Goal: Navigation & Orientation: Find specific page/section

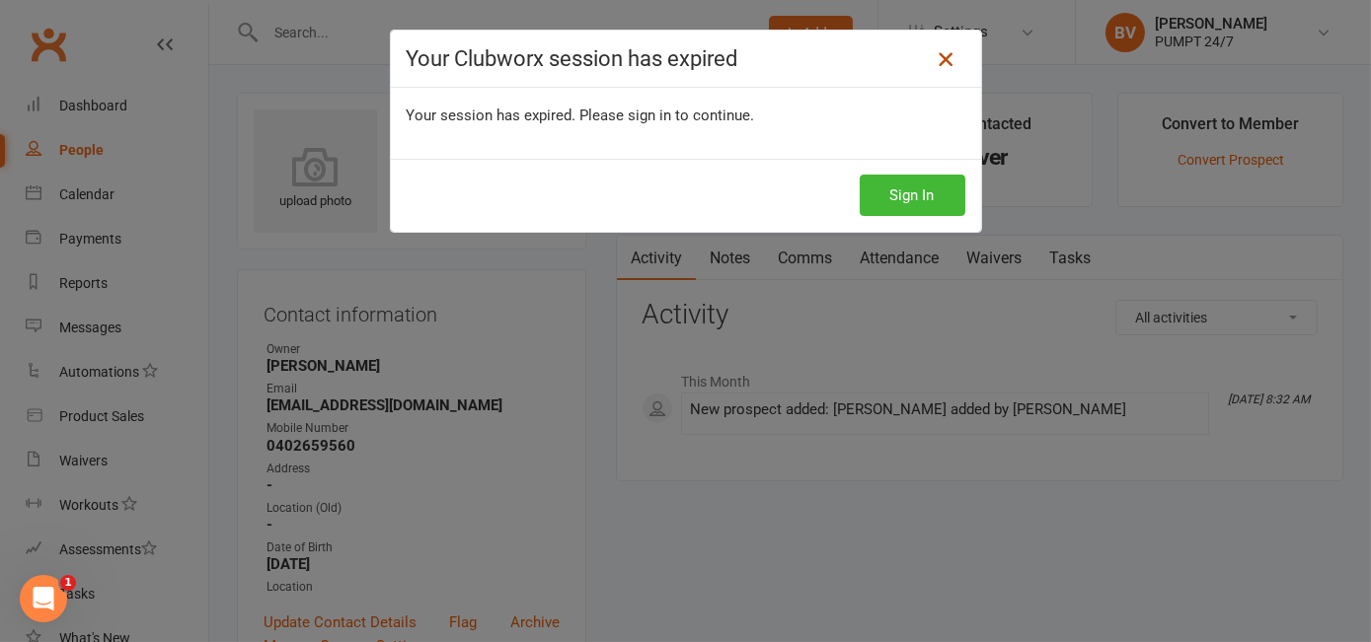
click at [942, 49] on icon at bounding box center [945, 59] width 24 height 24
click at [901, 180] on button "Sign In" at bounding box center [912, 195] width 106 height 41
click at [901, 202] on button "Sign In" at bounding box center [912, 195] width 106 height 41
click at [901, 194] on button "Sign In" at bounding box center [912, 195] width 106 height 41
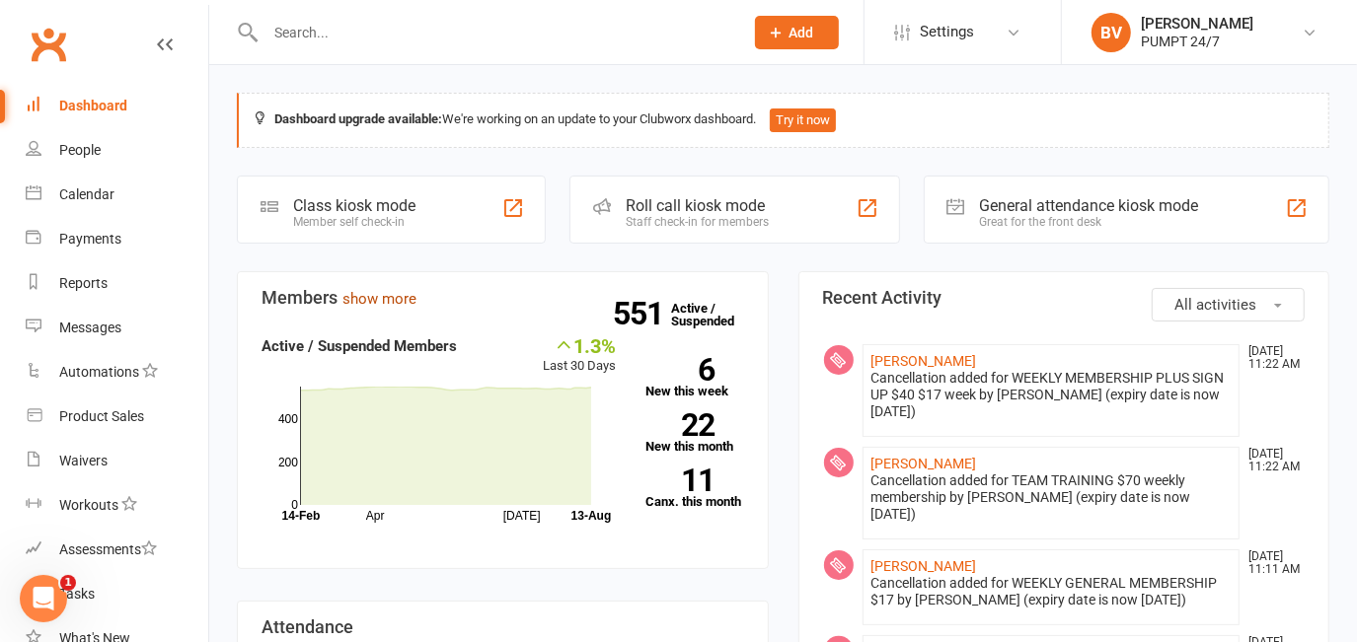
click at [399, 290] on link "show more" at bounding box center [379, 299] width 74 height 18
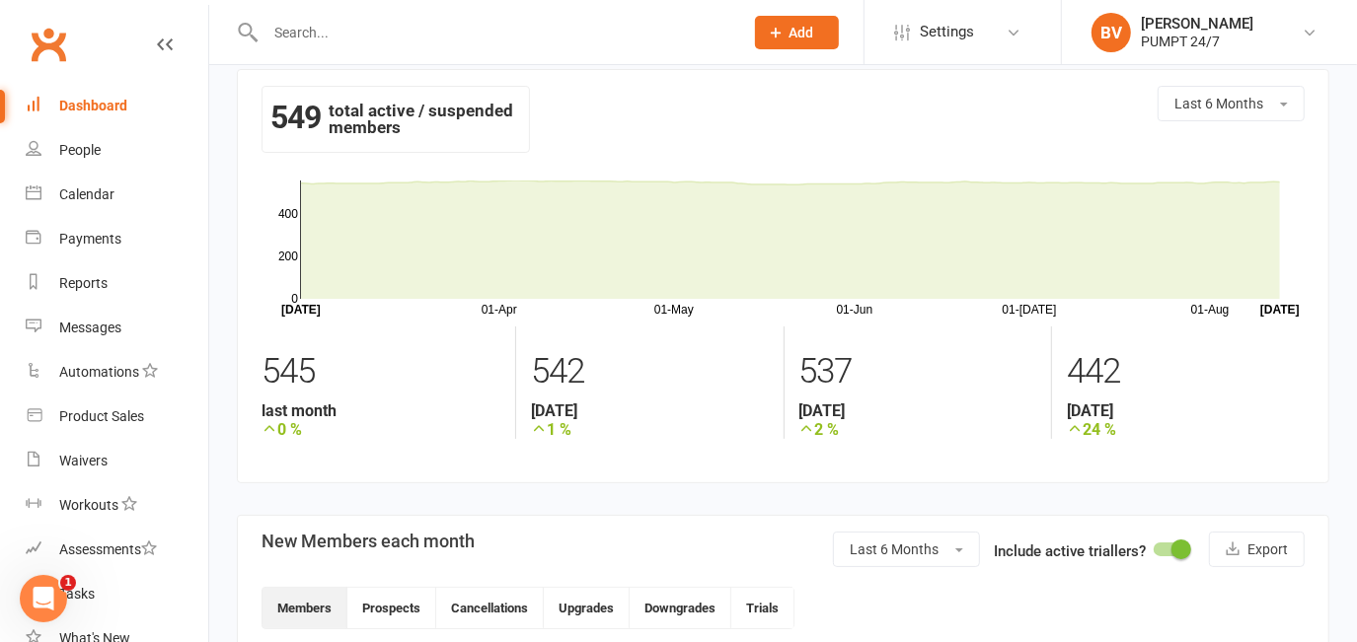
scroll to position [89, 0]
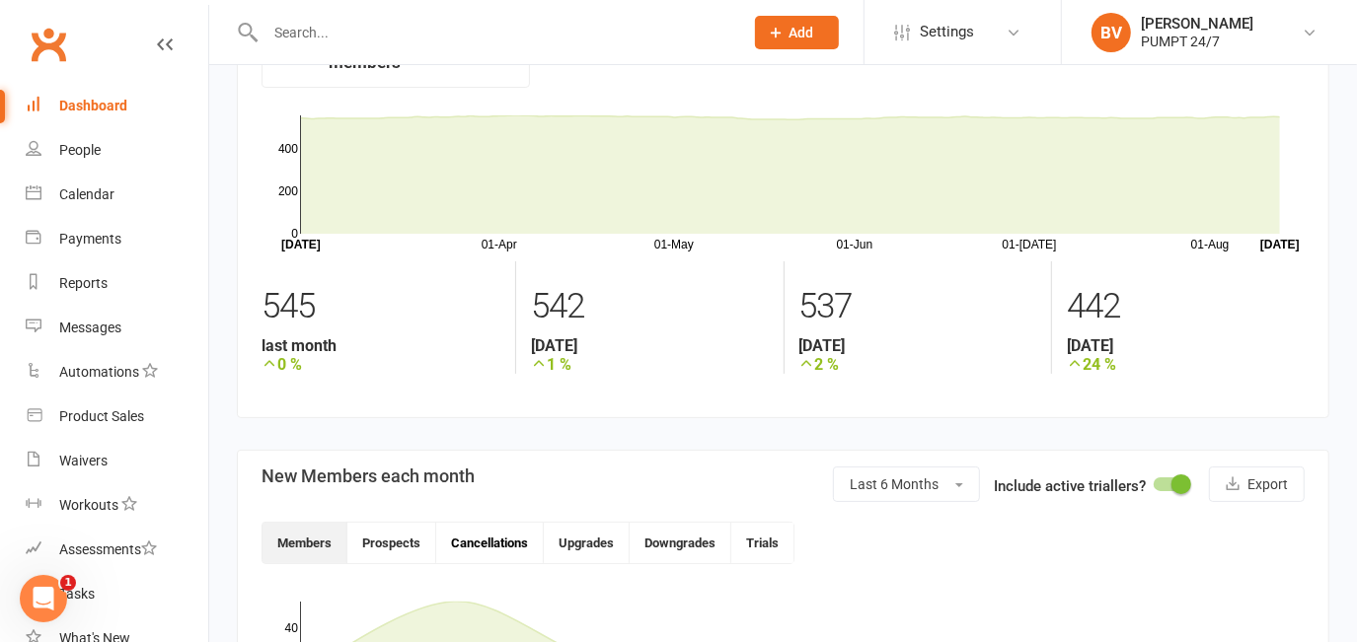
click at [508, 542] on button "Cancellations" at bounding box center [490, 543] width 108 height 40
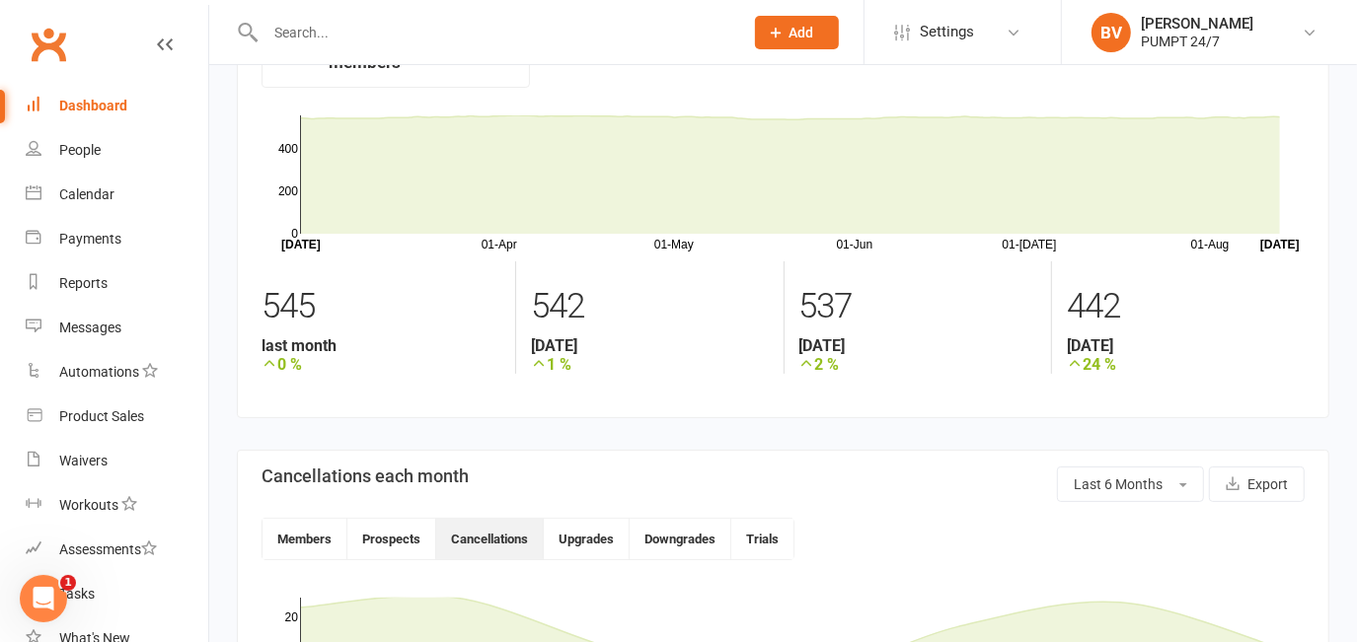
scroll to position [0, 0]
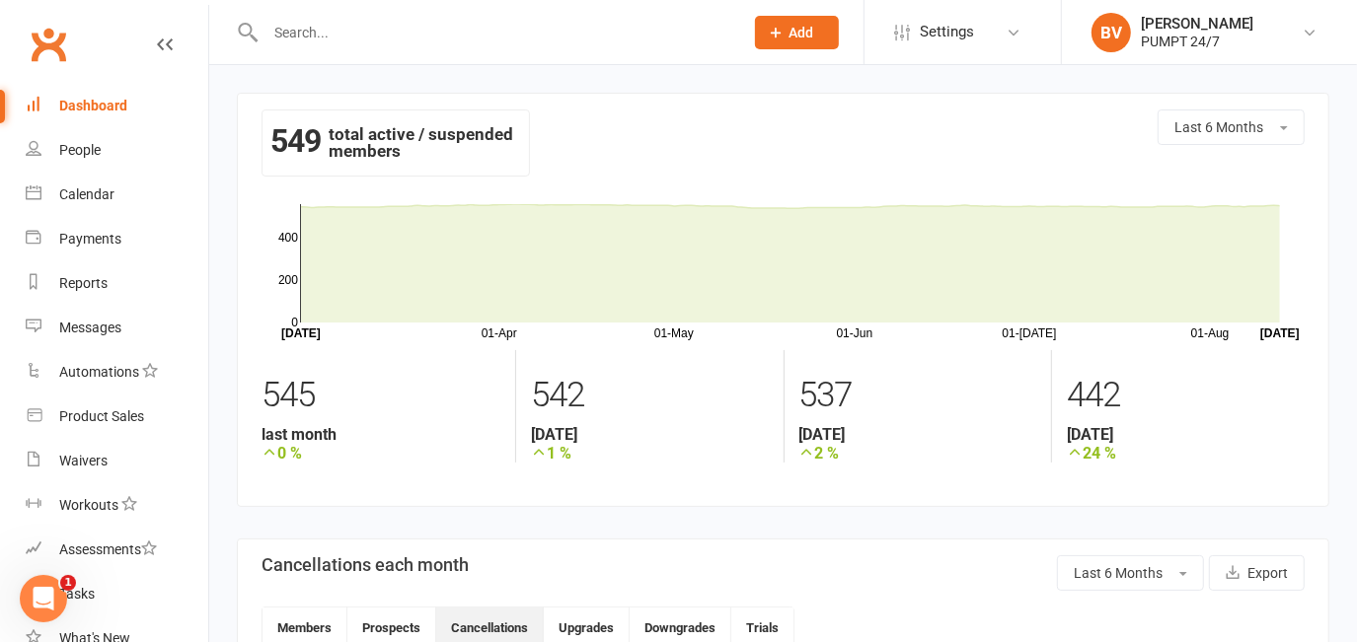
click at [100, 108] on div "Dashboard" at bounding box center [93, 106] width 68 height 16
